Goal: Task Accomplishment & Management: Complete application form

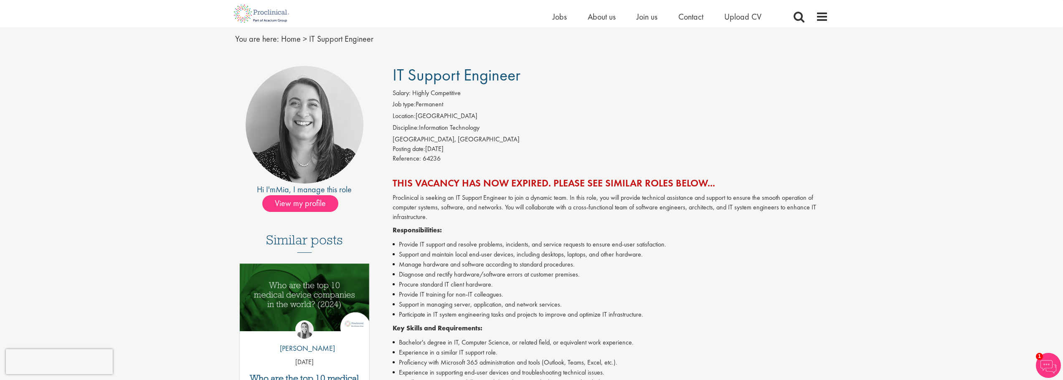
scroll to position [42, 0]
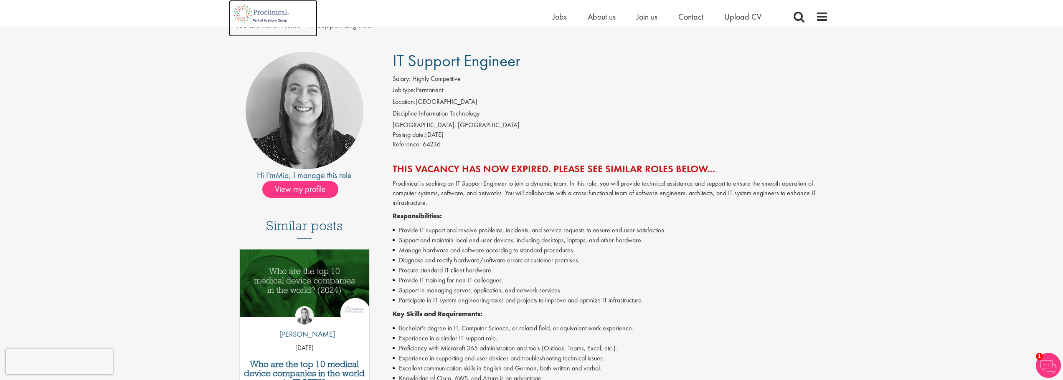
click at [265, 12] on img at bounding box center [262, 13] width 66 height 27
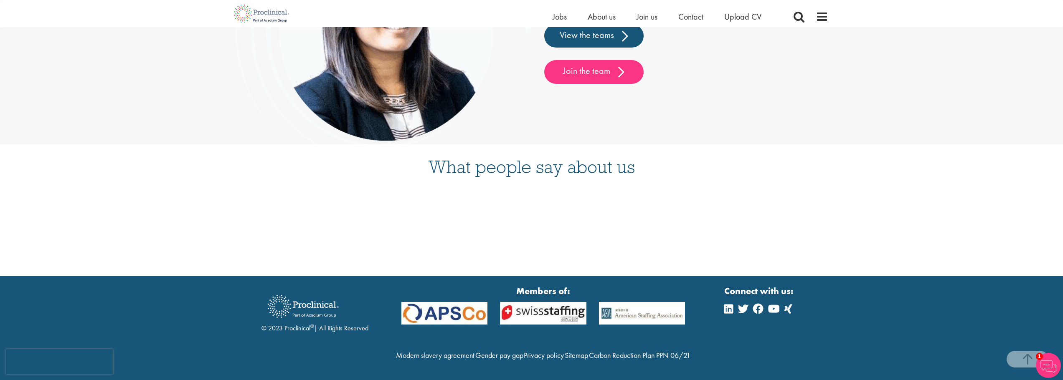
scroll to position [2257, 0]
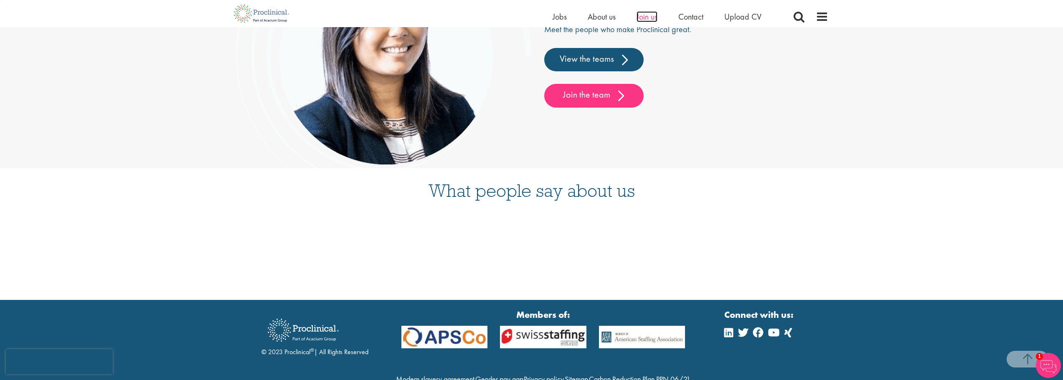
click at [645, 15] on span "Join us" at bounding box center [647, 16] width 21 height 11
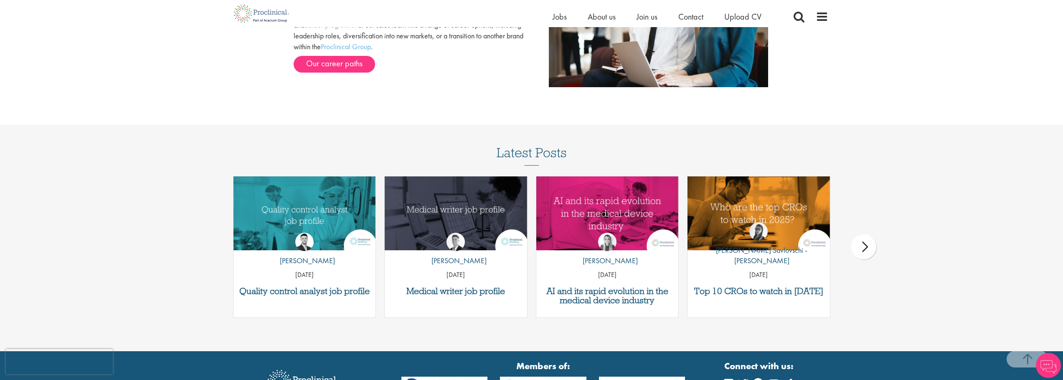
scroll to position [1151, 0]
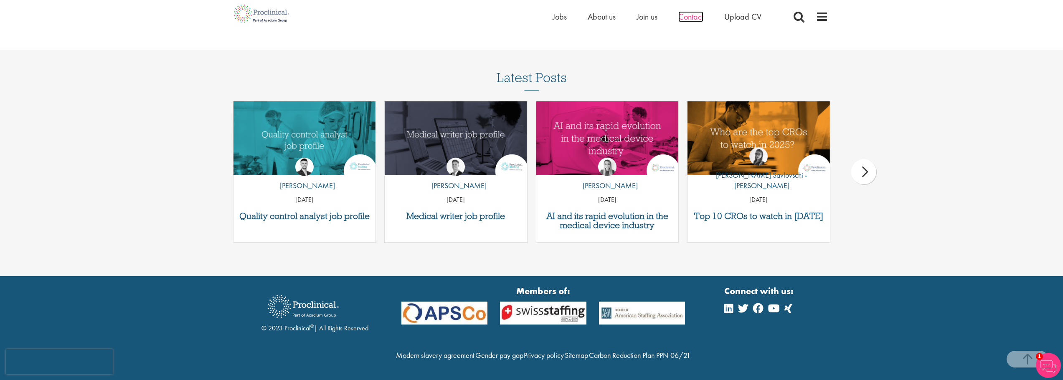
click at [700, 20] on span "Contact" at bounding box center [690, 16] width 25 height 11
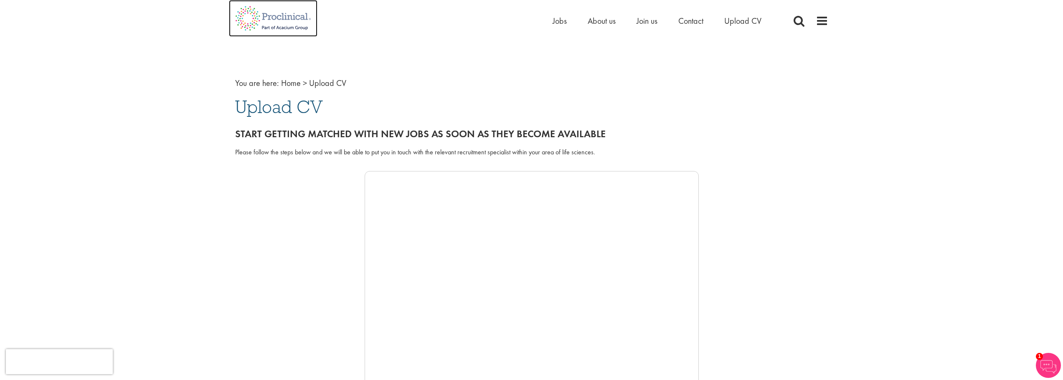
click at [255, 22] on img at bounding box center [273, 18] width 89 height 37
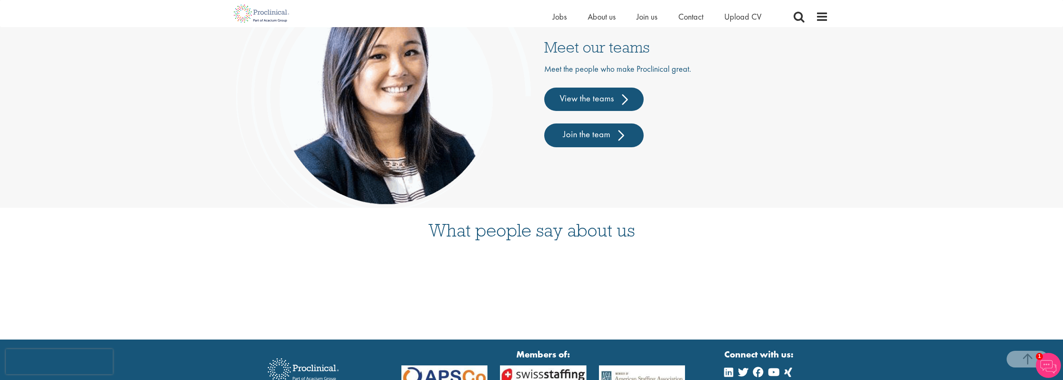
scroll to position [2214, 0]
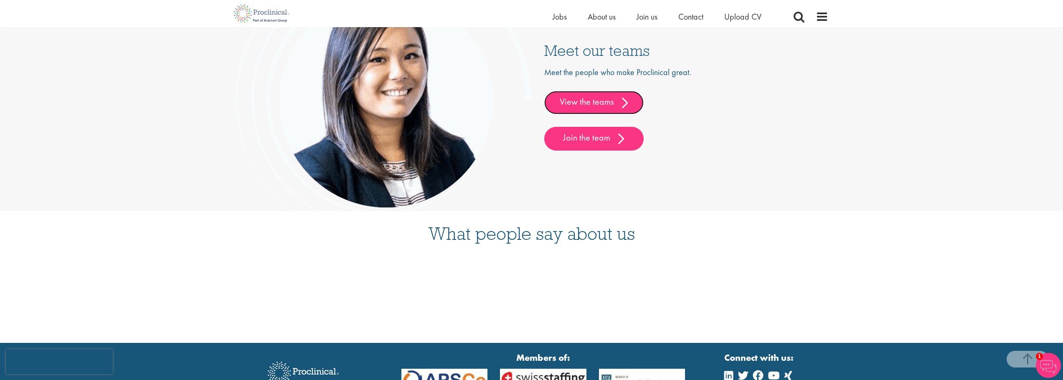
click at [616, 99] on link "View the teams" at bounding box center [593, 102] width 99 height 23
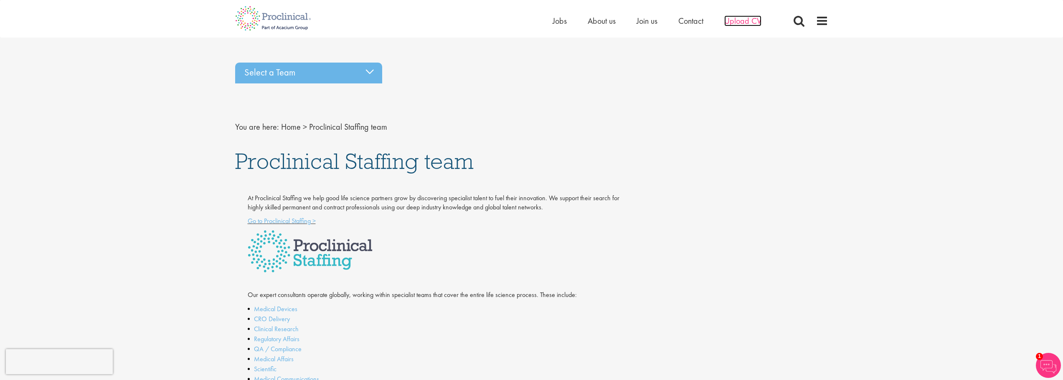
click at [743, 23] on span "Upload CV" at bounding box center [742, 20] width 37 height 11
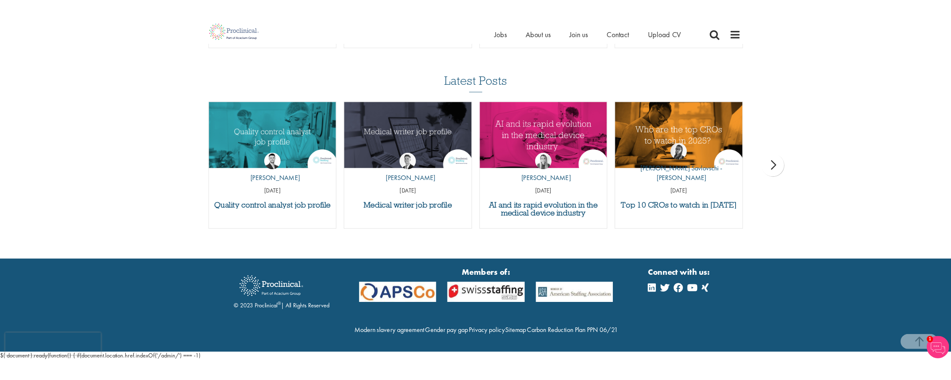
scroll to position [752, 0]
